Goal: Transaction & Acquisition: Purchase product/service

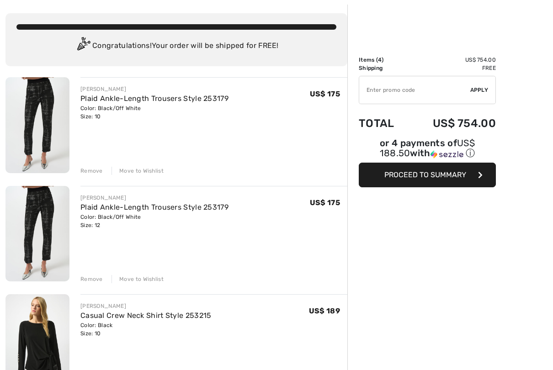
scroll to position [45, 0]
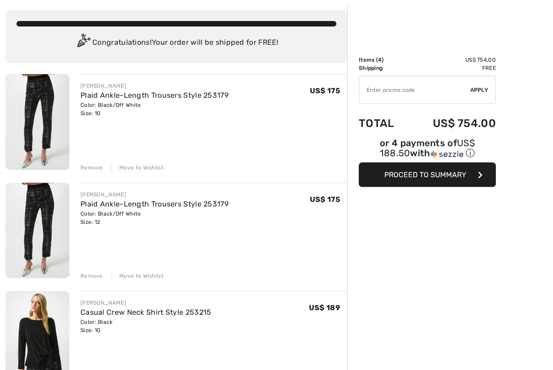
click at [144, 166] on div "Move to Wishlist" at bounding box center [138, 168] width 52 height 8
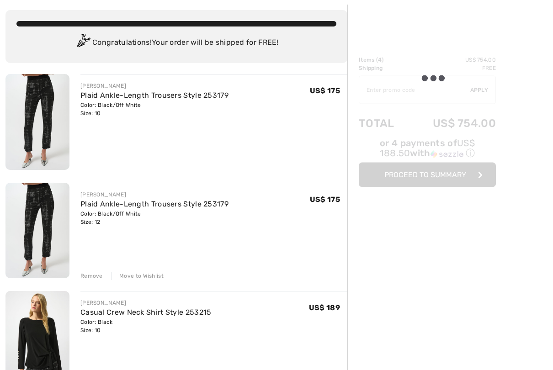
scroll to position [46, 0]
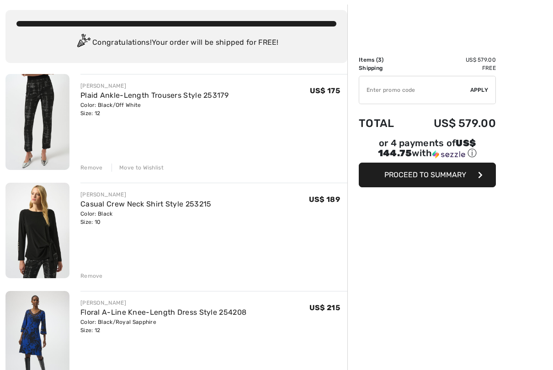
click at [150, 168] on div "Move to Wishlist" at bounding box center [138, 168] width 52 height 8
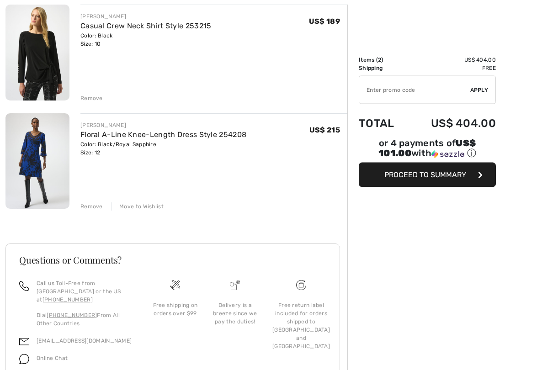
scroll to position [115, 0]
click at [128, 137] on link "Floral A-Line Knee-Length Dress Style 254208" at bounding box center [163, 134] width 166 height 9
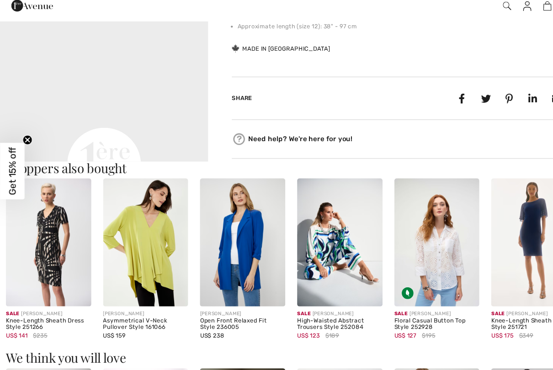
scroll to position [400, 0]
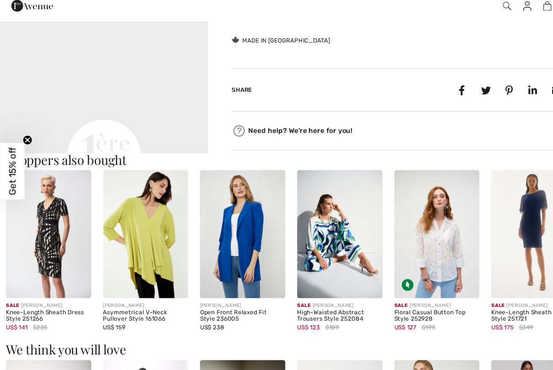
click at [38, 74] on video "Your browser does not support the video tag." at bounding box center [97, 75] width 194 height 97
click at [25, 155] on icon "Close teaser" at bounding box center [26, 157] width 4 height 4
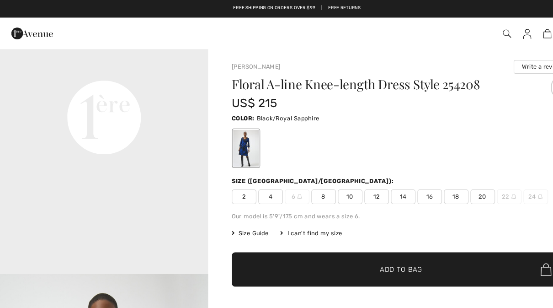
click at [351, 177] on span "12" at bounding box center [350, 183] width 23 height 14
click at [271, 80] on h1 "Floral A-line Knee-length Dress Style 254208" at bounding box center [347, 78] width 263 height 12
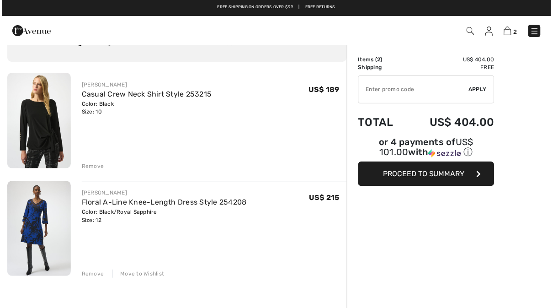
scroll to position [48, 0]
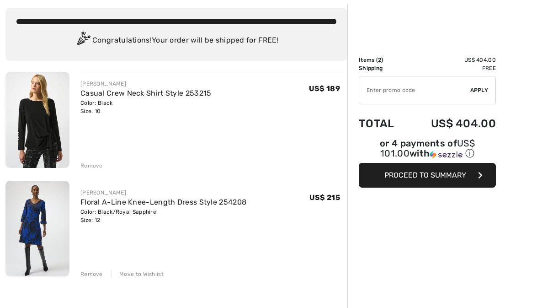
click at [95, 97] on link "Casual Crew Neck Shirt Style 253215" at bounding box center [145, 93] width 131 height 9
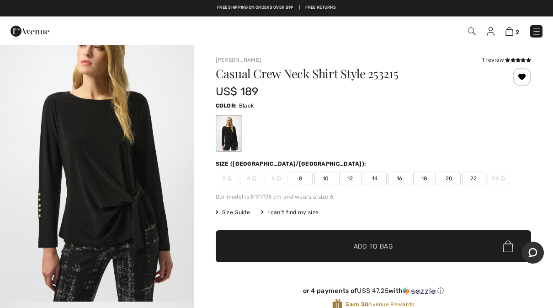
scroll to position [34, 0]
click at [507, 32] on img at bounding box center [510, 31] width 8 height 9
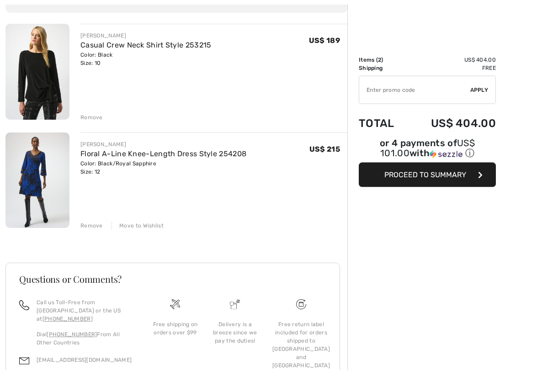
scroll to position [96, 0]
click at [145, 222] on div "Move to Wishlist" at bounding box center [138, 226] width 52 height 8
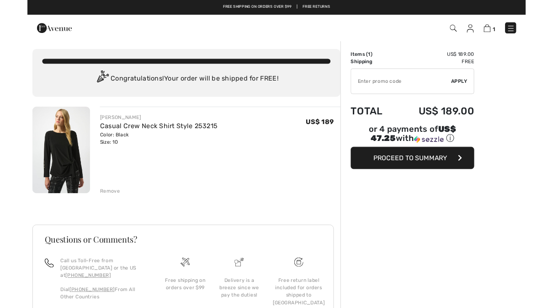
scroll to position [0, 0]
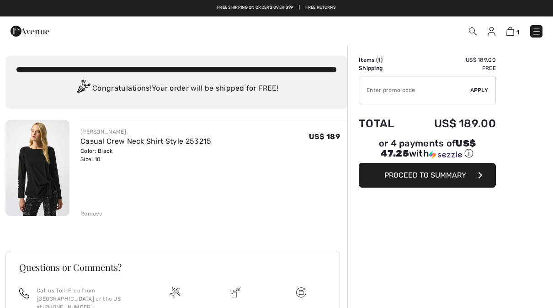
click at [460, 176] on span "Proceed to Summary" at bounding box center [426, 175] width 82 height 9
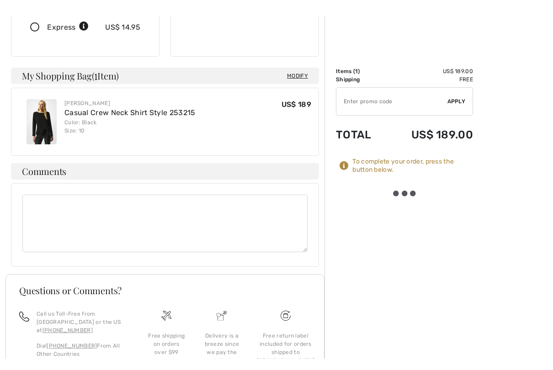
scroll to position [249, 0]
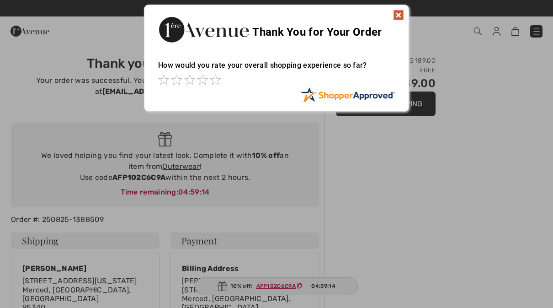
click at [400, 13] on img at bounding box center [398, 15] width 11 height 11
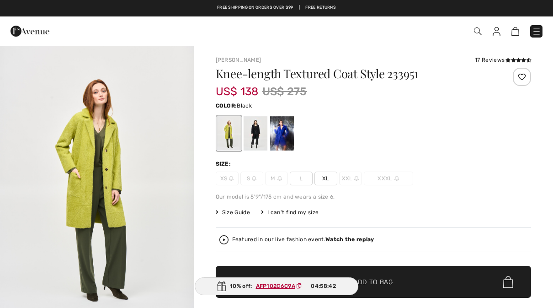
click at [259, 135] on div at bounding box center [255, 133] width 24 height 34
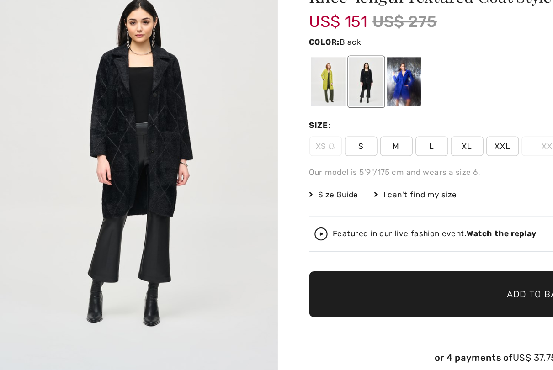
click at [281, 116] on div at bounding box center [282, 133] width 24 height 34
